Goal: Task Accomplishment & Management: Manage account settings

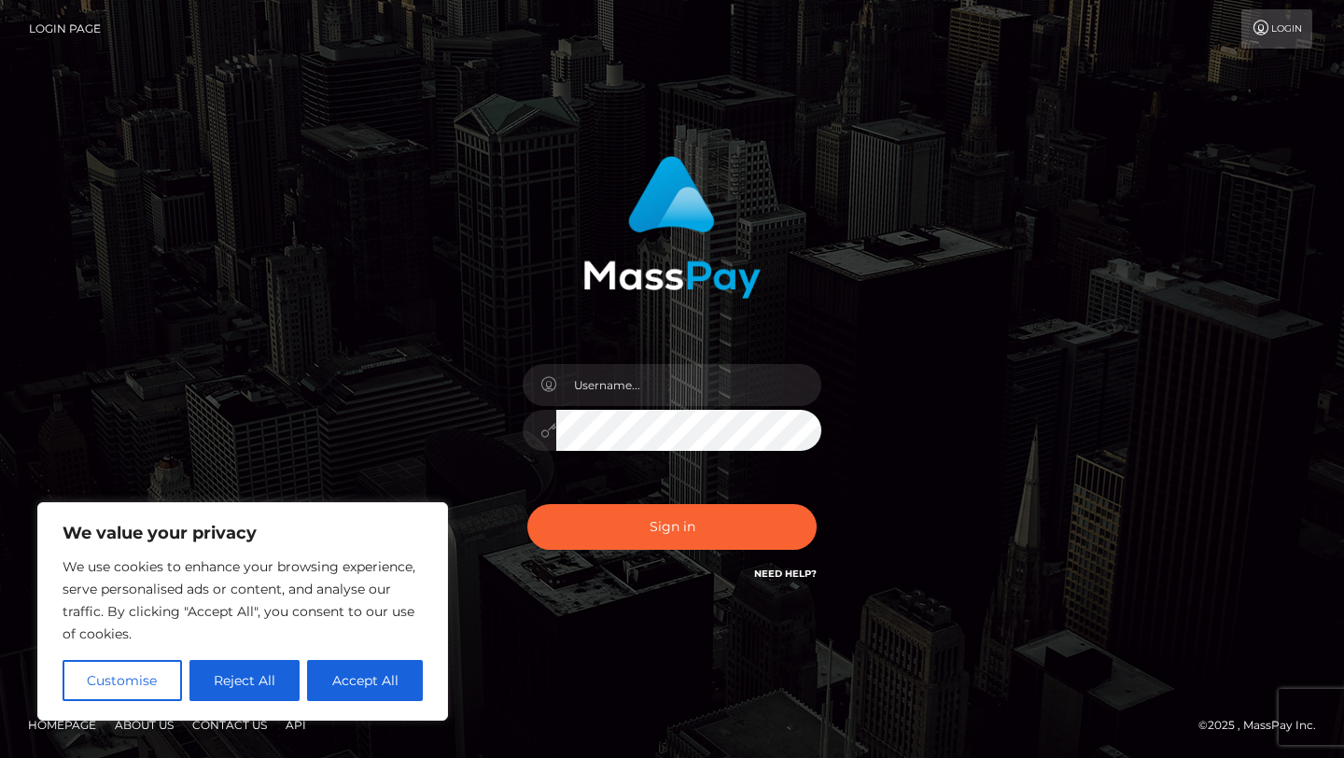
click at [606, 405] on div at bounding box center [672, 421] width 327 height 143
click at [606, 387] on input "text" at bounding box center [688, 385] width 265 height 42
type input "[EMAIL_ADDRESS][DOMAIN_NAME]"
click at [527, 504] on button "Sign in" at bounding box center [671, 527] width 289 height 46
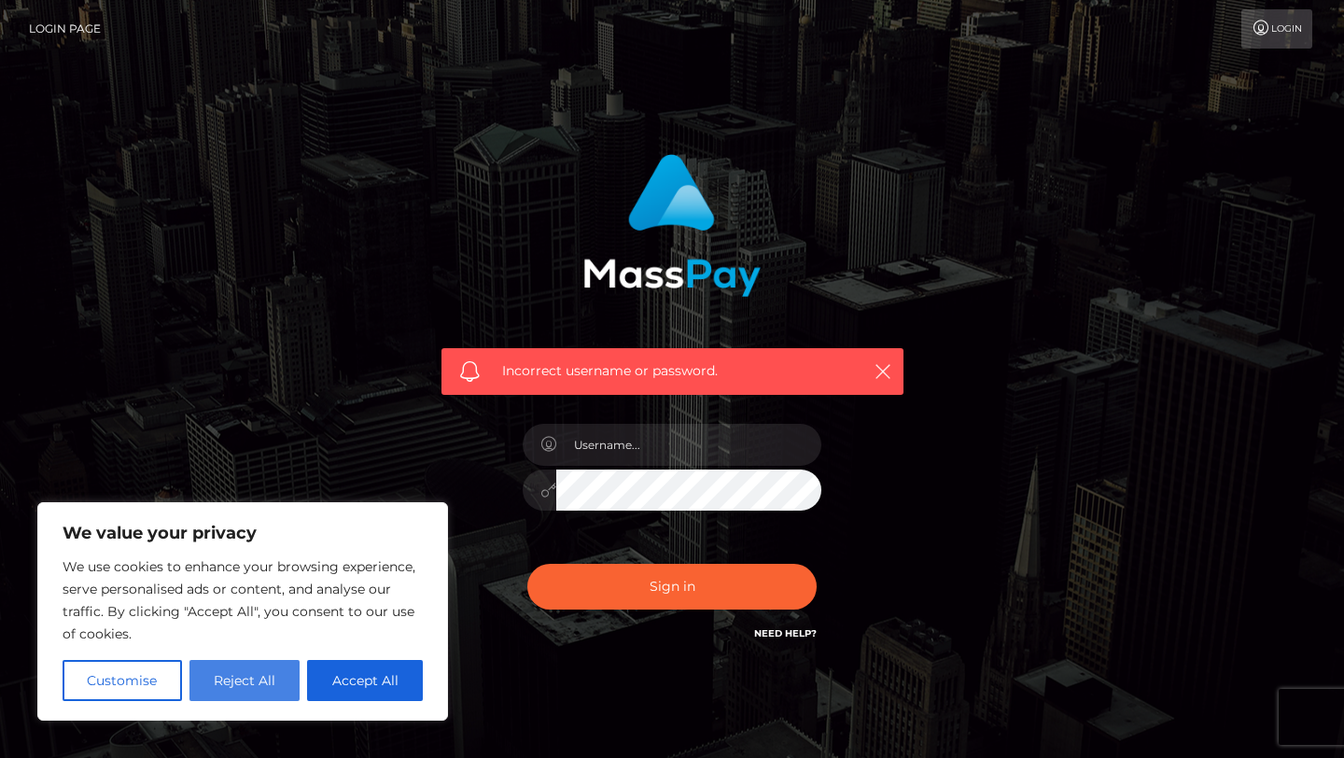
click at [249, 677] on button "Reject All" at bounding box center [245, 680] width 111 height 41
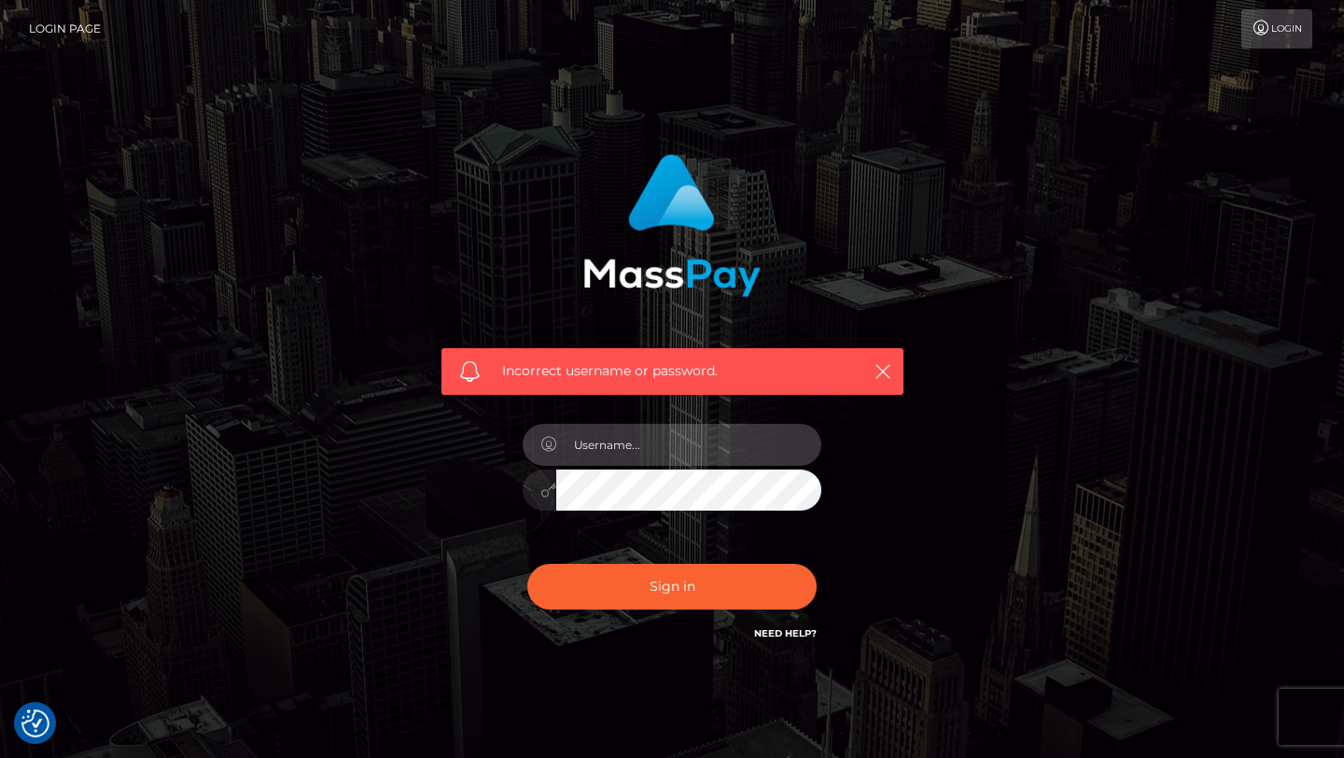
click at [608, 456] on input "text" at bounding box center [688, 445] width 265 height 42
type input "[EMAIL_ADDRESS][DOMAIN_NAME]"
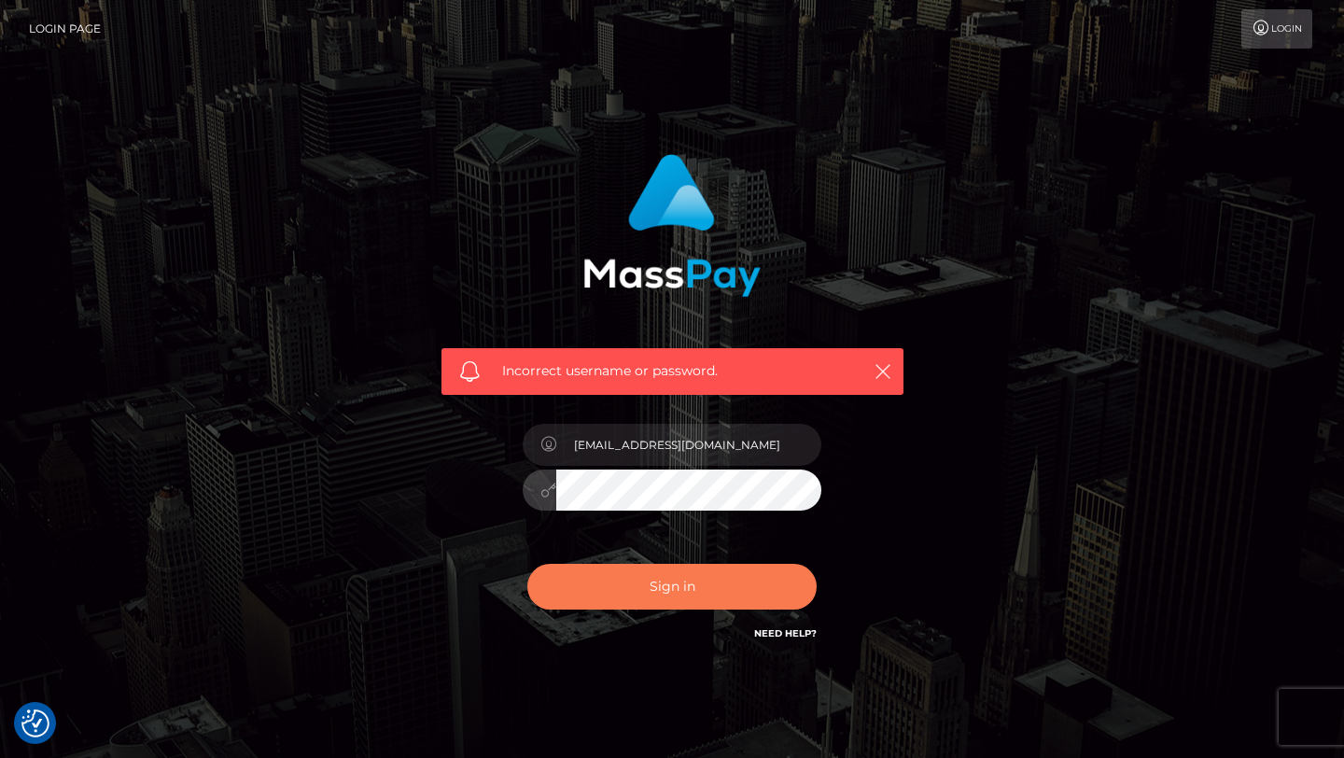
click at [631, 577] on button "Sign in" at bounding box center [671, 587] width 289 height 46
